Goal: Task Accomplishment & Management: Use online tool/utility

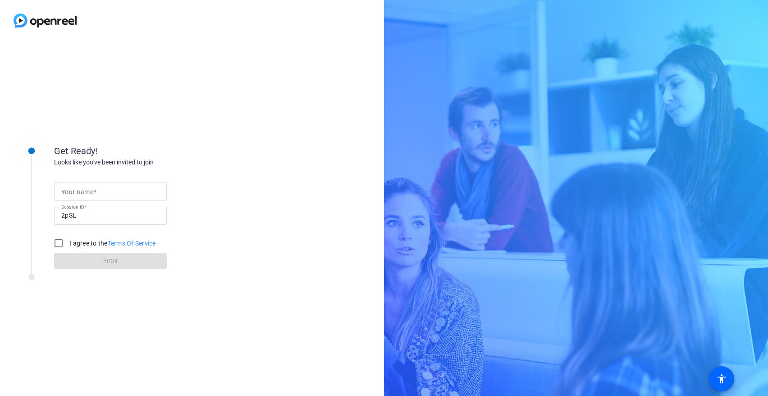
click at [119, 190] on input "Your name" at bounding box center [110, 191] width 98 height 11
type input "[PERSON_NAME]"
click at [60, 242] on input "I agree to the Terms Of Service" at bounding box center [59, 243] width 18 height 18
checkbox input "true"
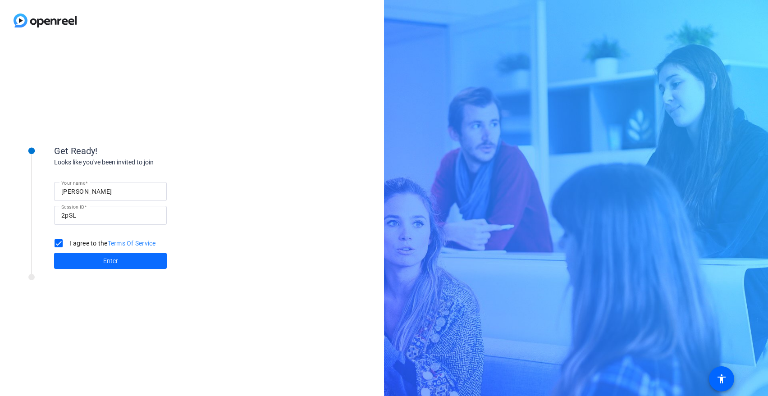
click at [120, 264] on span at bounding box center [110, 261] width 113 height 22
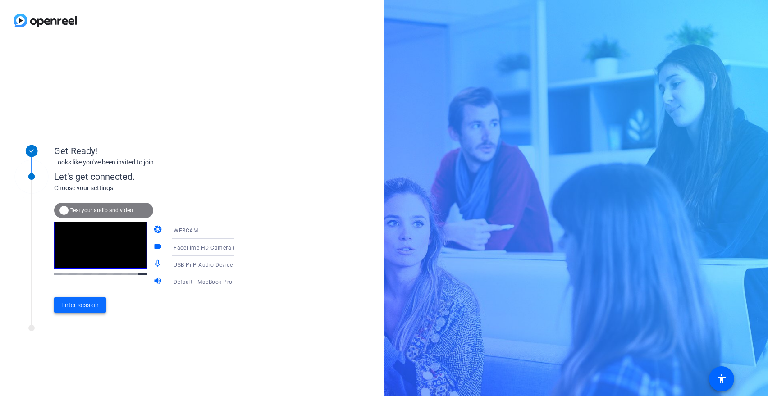
click at [85, 308] on span "Enter session" at bounding box center [79, 305] width 37 height 9
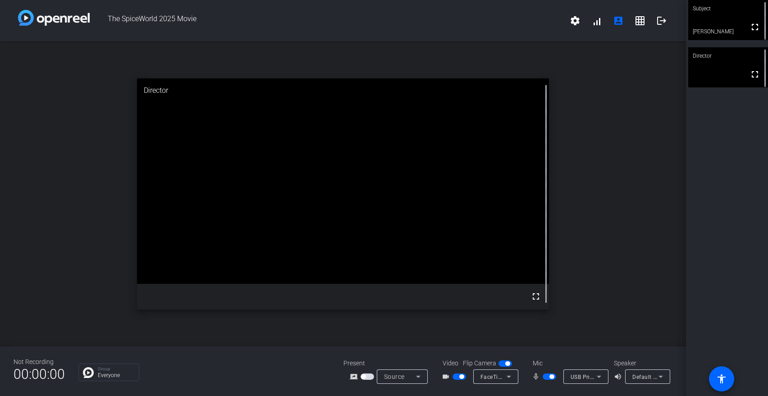
click at [587, 373] on div "USB PnP Audio Device (0c76:153f)" at bounding box center [584, 377] width 26 height 11
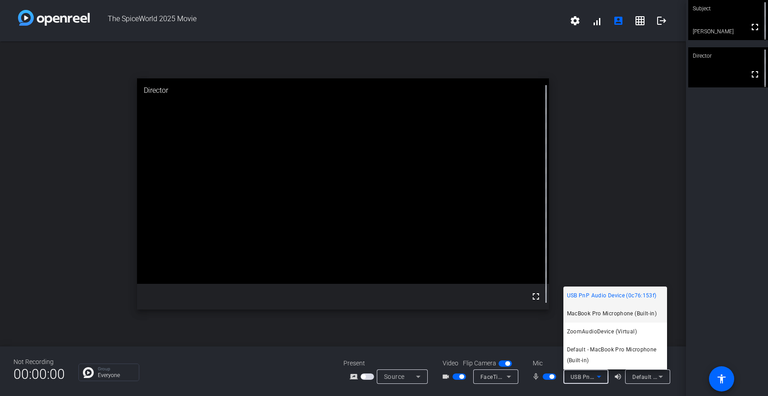
click at [593, 315] on span "MacBook Pro Microphone (Built-in)" at bounding box center [612, 313] width 90 height 11
